Goal: Find specific page/section: Find specific page/section

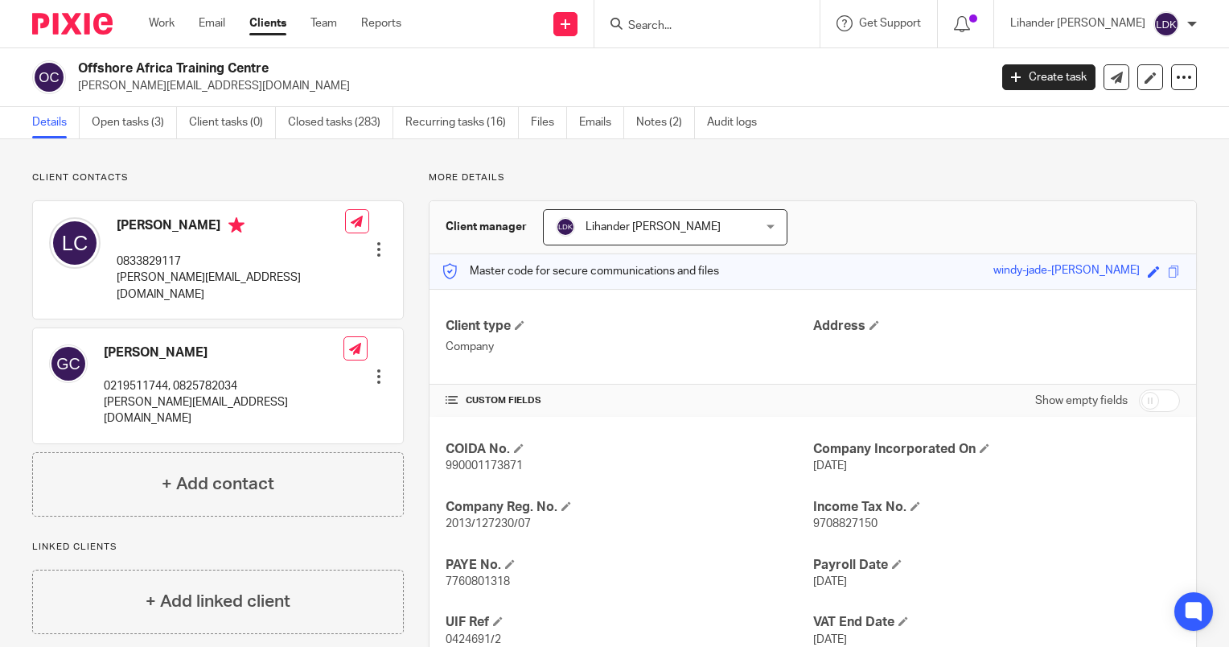
click at [706, 25] on input "Search" at bounding box center [699, 26] width 145 height 14
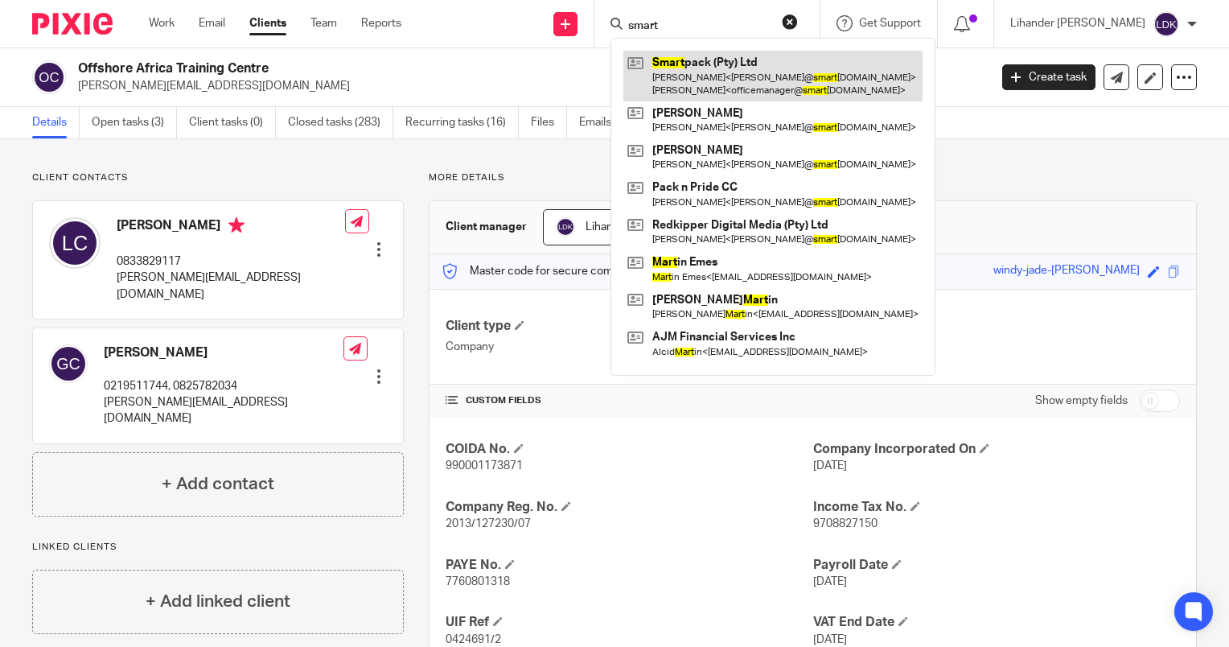
type input "smart"
click at [733, 70] on link at bounding box center [773, 76] width 299 height 50
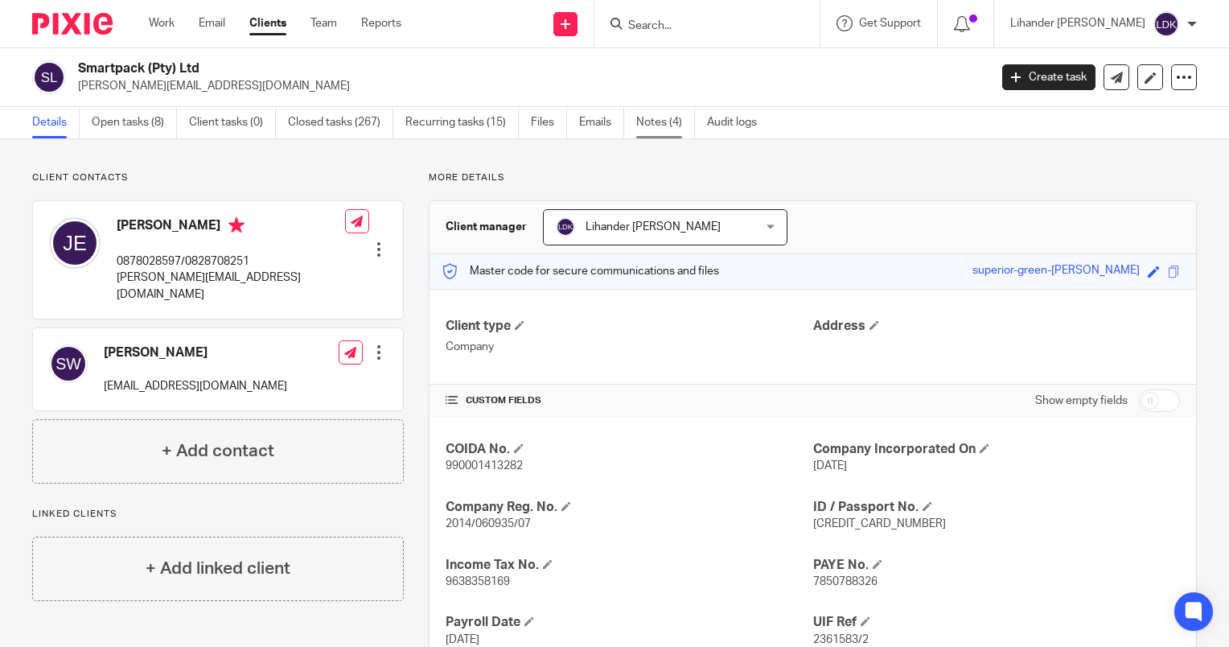
click at [663, 116] on link "Notes (4)" at bounding box center [665, 122] width 59 height 31
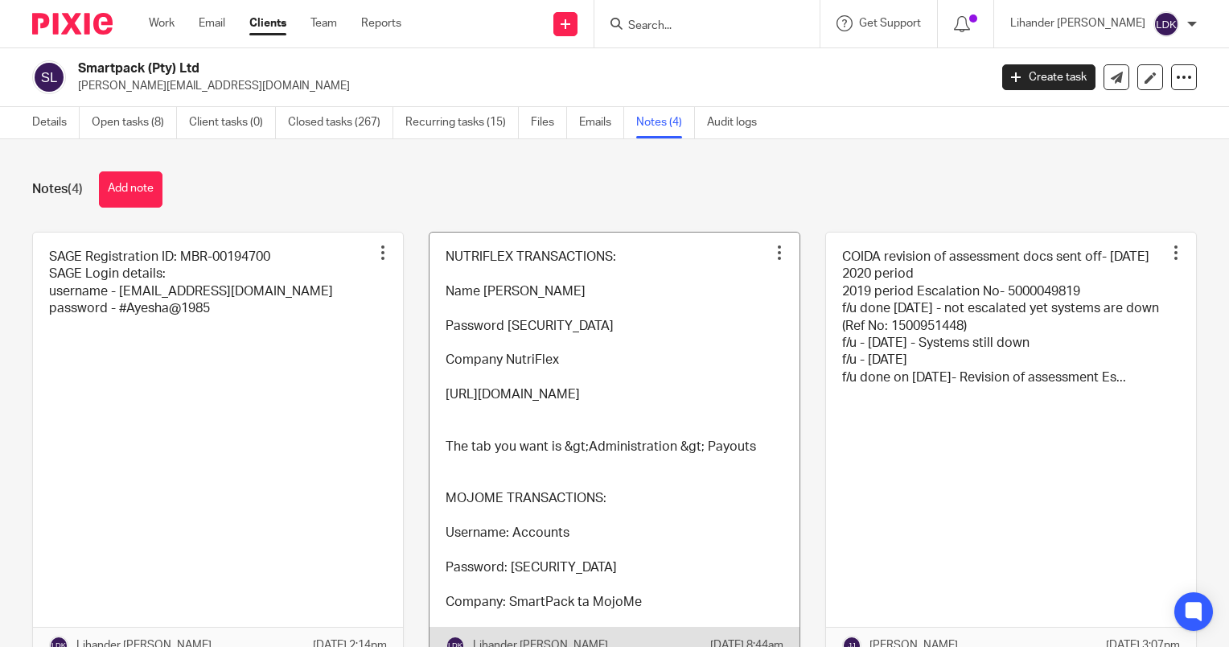
click at [583, 416] on link at bounding box center [615, 448] width 370 height 430
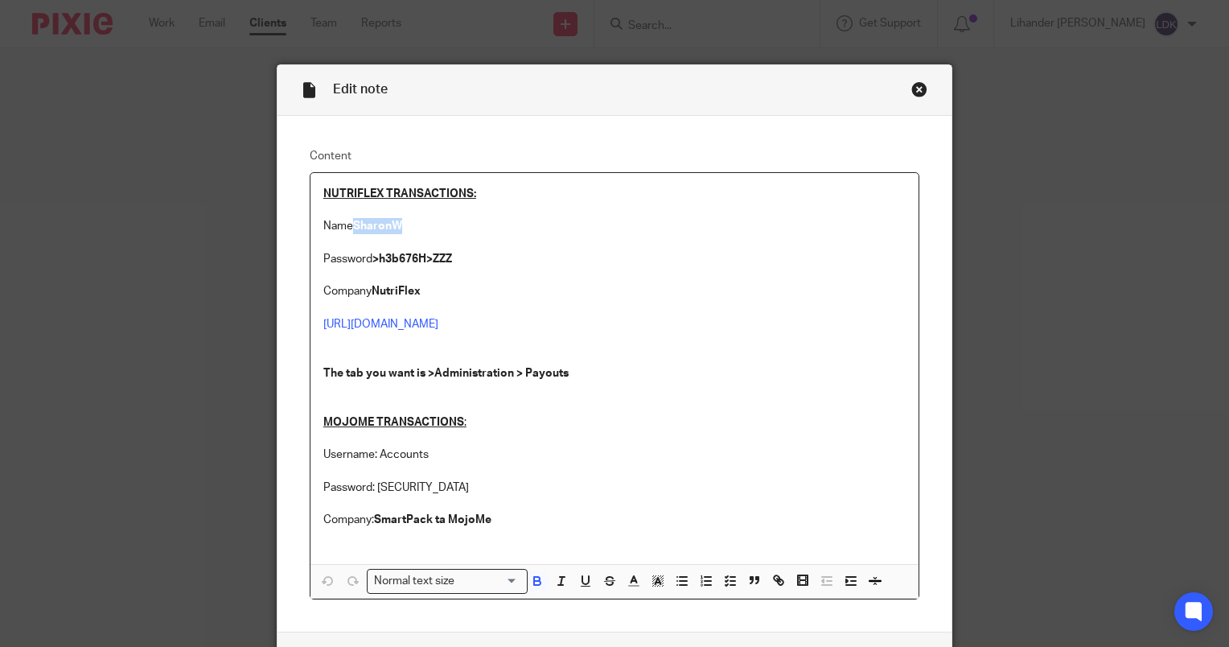
drag, startPoint x: 402, startPoint y: 222, endPoint x: 348, endPoint y: 227, distance: 54.1
click at [348, 227] on p "Name SharonW" at bounding box center [614, 226] width 583 height 16
copy strong "SharonW"
drag, startPoint x: 453, startPoint y: 253, endPoint x: 369, endPoint y: 260, distance: 83.9
click at [369, 260] on p "Password >h3b676H>ZZZ" at bounding box center [614, 259] width 583 height 16
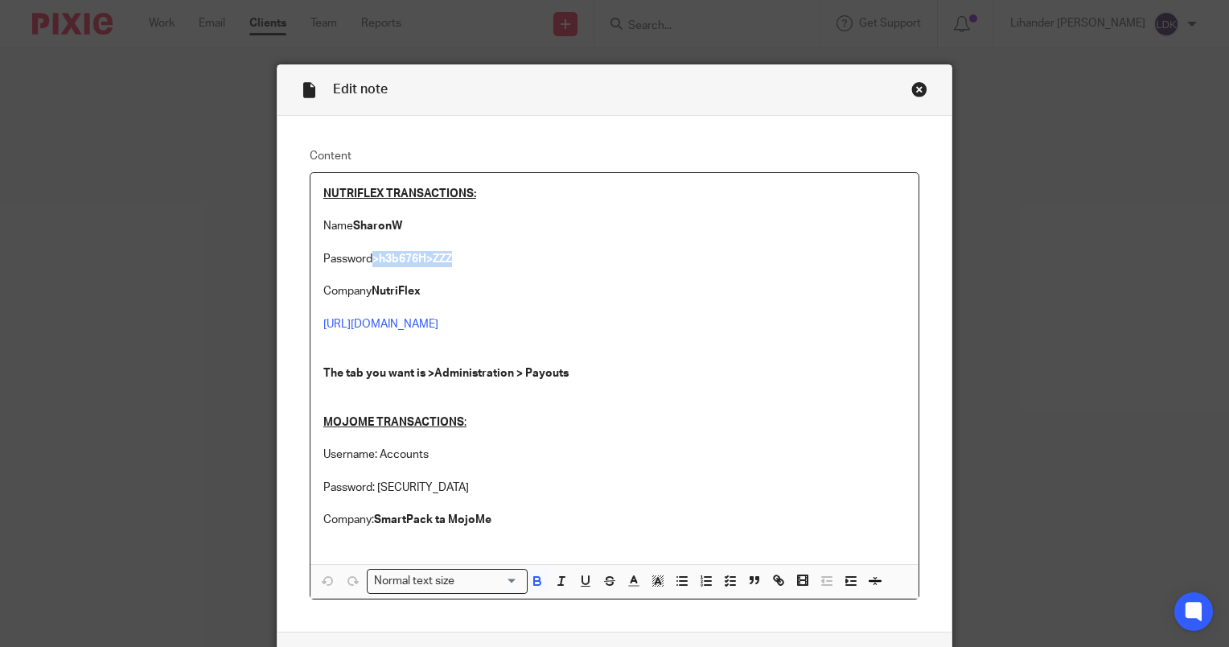
copy strong ">h3b676H>ZZZ"
click at [440, 270] on p at bounding box center [614, 275] width 583 height 16
drag, startPoint x: 428, startPoint y: 288, endPoint x: 370, endPoint y: 293, distance: 58.1
click at [370, 293] on p "Company NutriFlex" at bounding box center [614, 291] width 583 height 16
copy strong "NutriFlex"
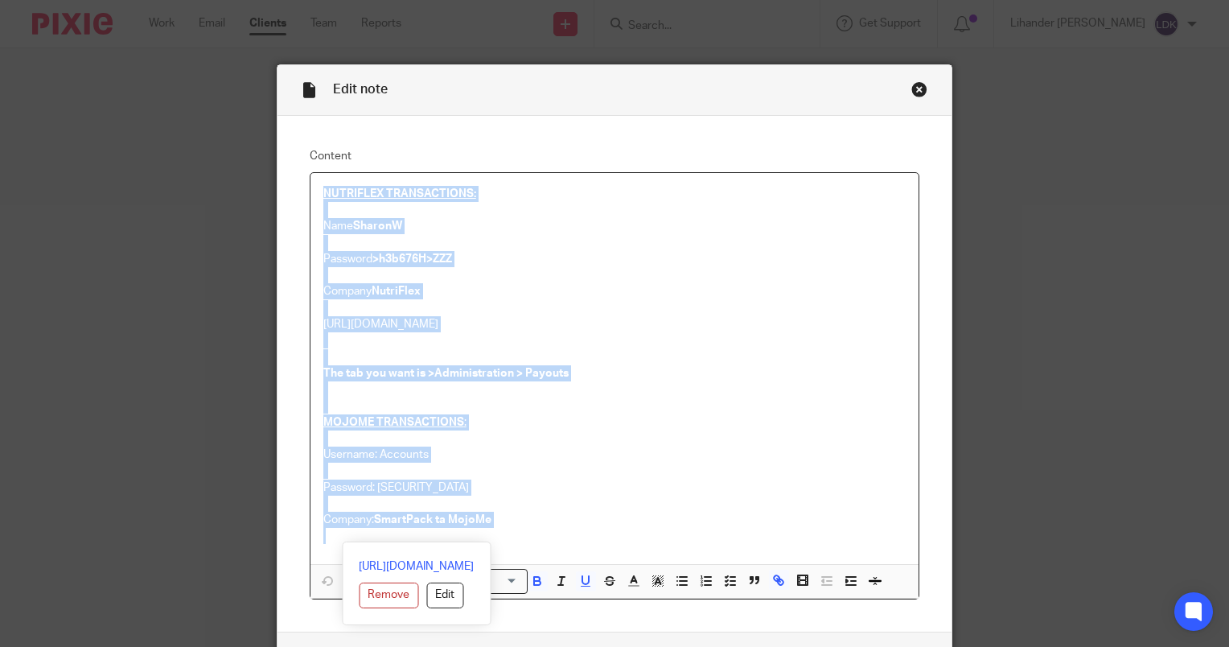
drag, startPoint x: 315, startPoint y: 186, endPoint x: 561, endPoint y: 534, distance: 426.1
click at [561, 534] on div "NUTRIFLEX TRANSACTIONS: Name SharonW Password >h3b676H>ZZZ Company NutriFlex ht…" at bounding box center [615, 368] width 608 height 391
copy div "NUTRIFLEX TRANSACTIONS: Name SharonW Password >h3b676H>ZZZ Company NutriFlex ht…"
click at [830, 332] on p at bounding box center [614, 340] width 583 height 16
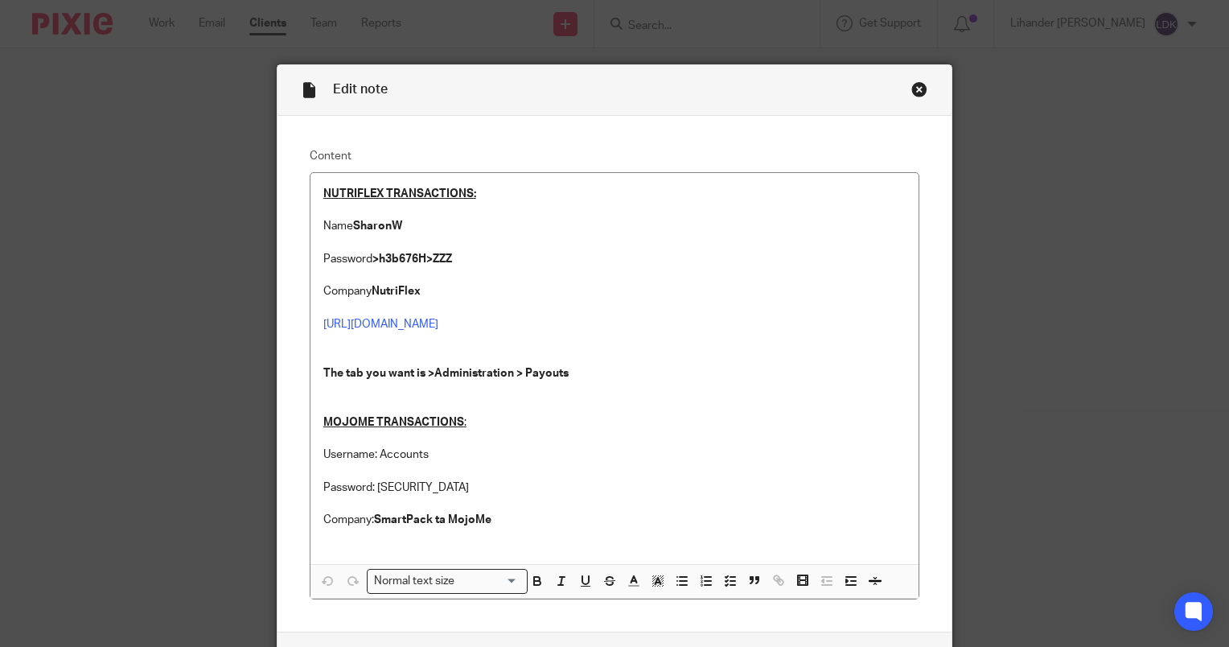
click at [912, 95] on div "Close this dialog window" at bounding box center [920, 89] width 16 height 16
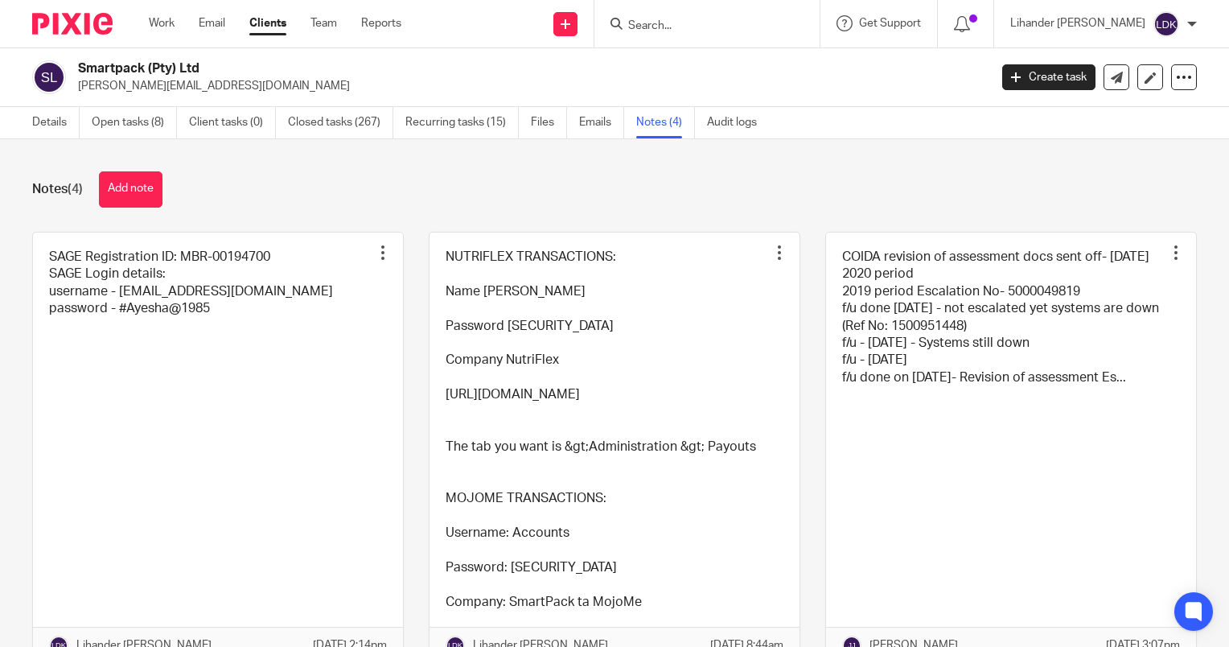
scroll to position [270, 0]
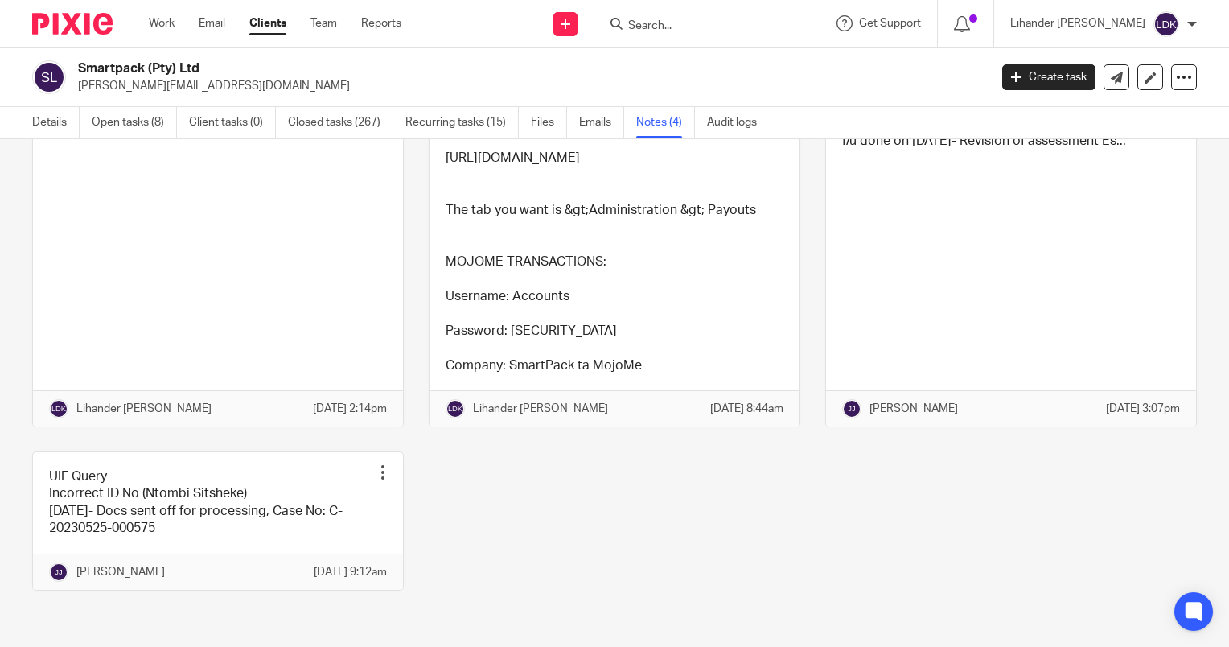
click at [741, 26] on input "Search" at bounding box center [699, 26] width 145 height 14
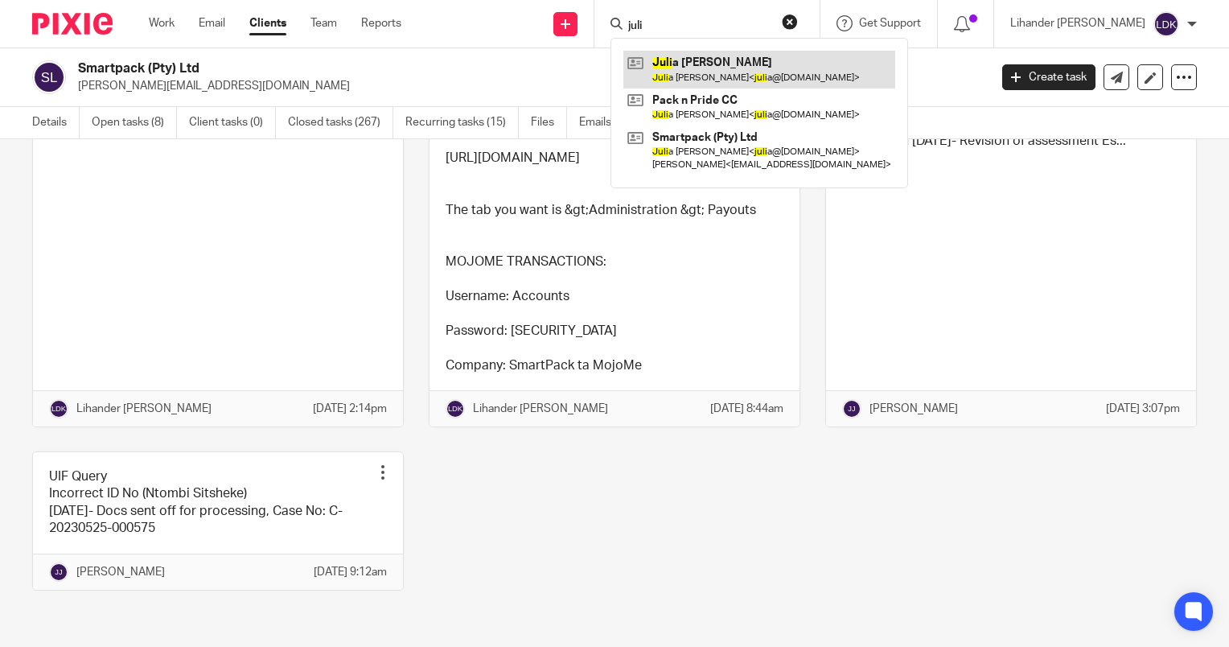
type input "juli"
click at [727, 76] on link at bounding box center [760, 69] width 272 height 37
